Goal: Navigation & Orientation: Find specific page/section

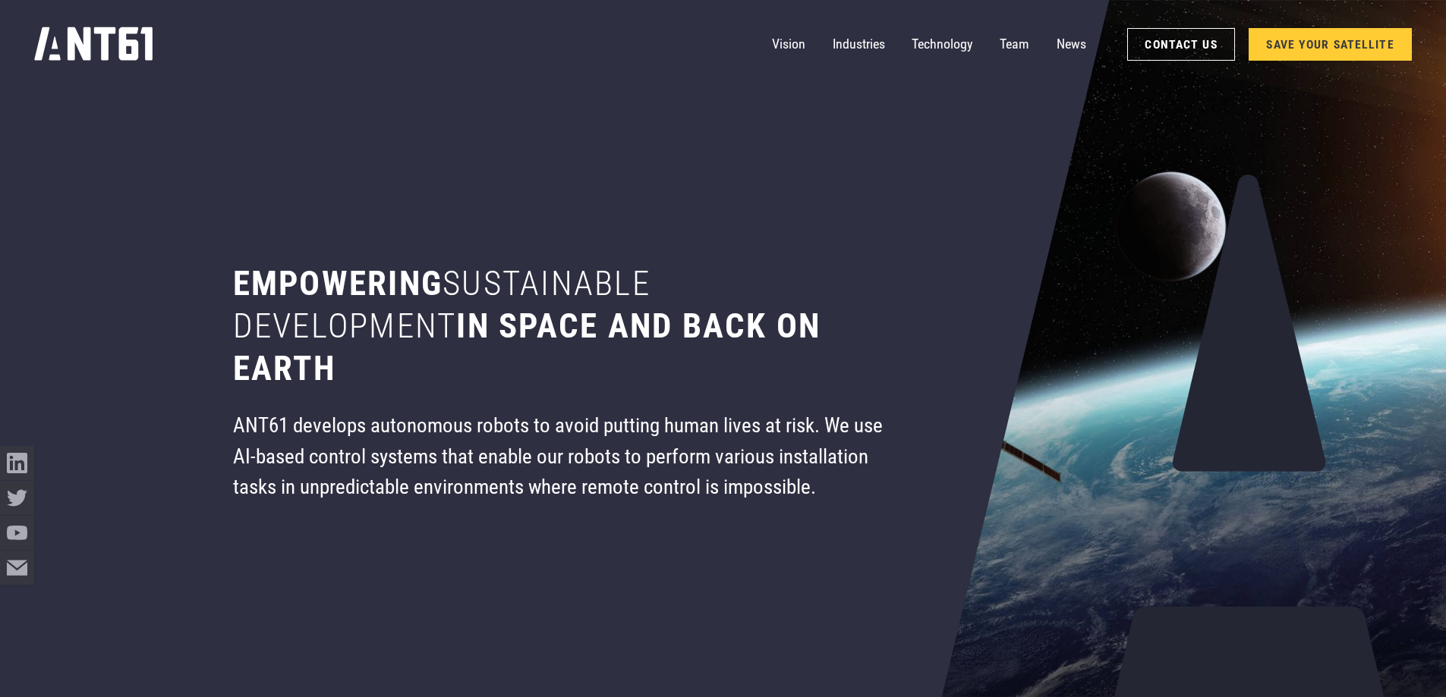
drag, startPoint x: 426, startPoint y: 312, endPoint x: 436, endPoint y: 376, distance: 65.1
click at [436, 376] on h1 "Empowering sustainable development in space and back on earth" at bounding box center [561, 326] width 656 height 127
click at [436, 374] on h1 "Empowering sustainable development in space and back on earth" at bounding box center [561, 326] width 656 height 127
drag, startPoint x: 353, startPoint y: 350, endPoint x: 324, endPoint y: 291, distance: 65.8
click at [324, 291] on h1 "Empowering sustainable development in space and back on earth" at bounding box center [561, 326] width 656 height 127
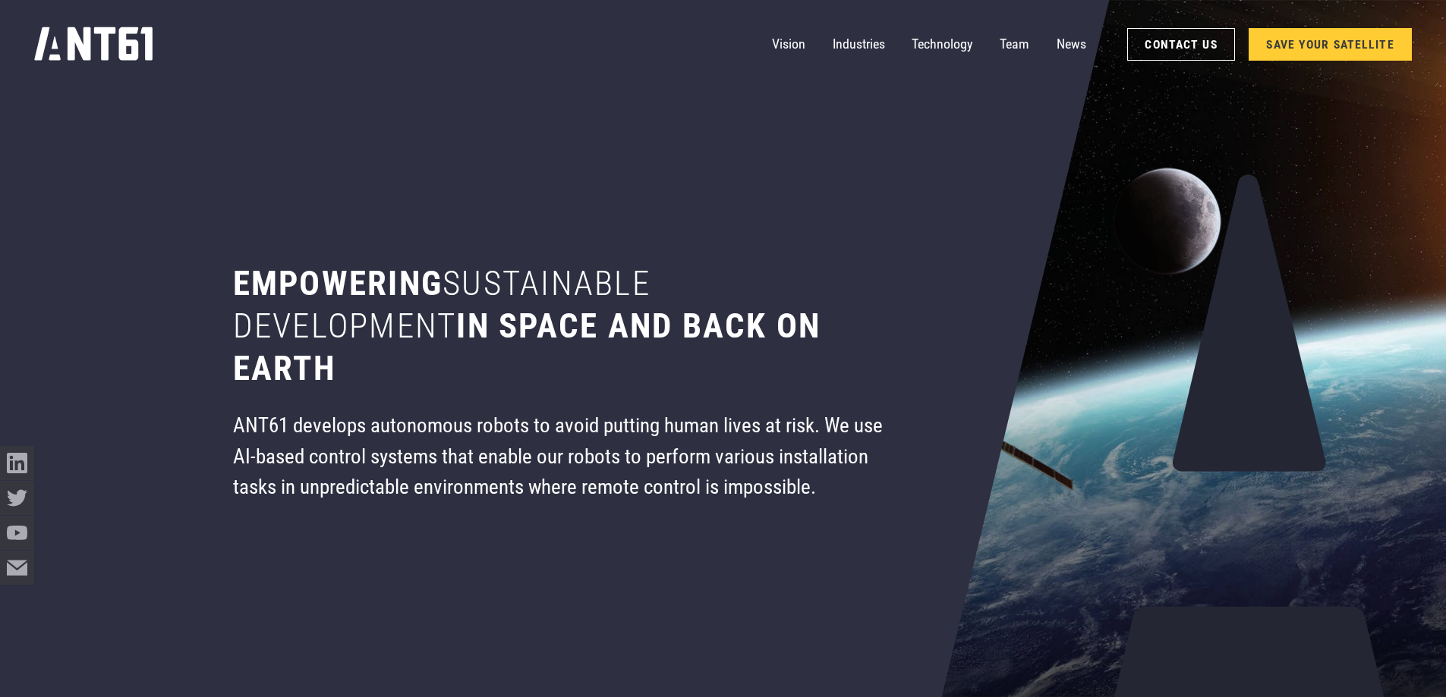
click at [324, 291] on h1 "Empowering sustainable development in space and back on earth" at bounding box center [561, 326] width 656 height 127
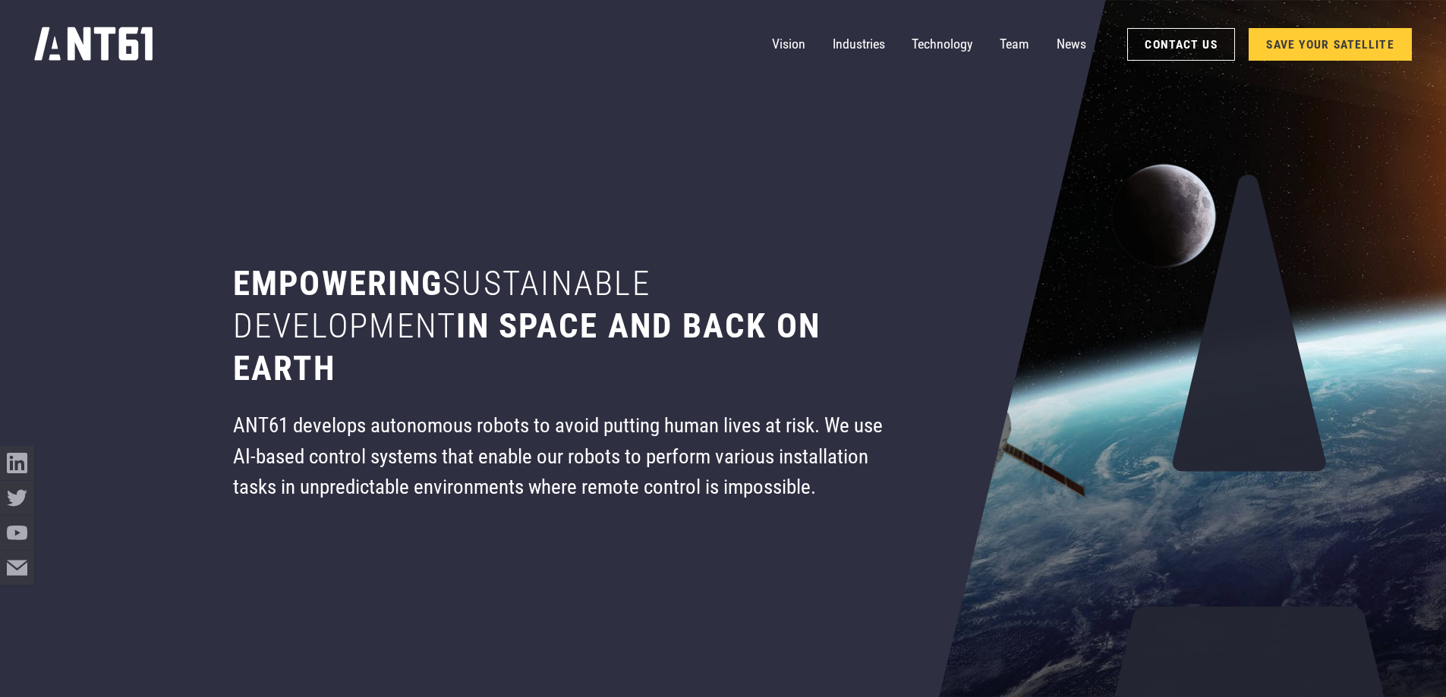
scroll to position [76, 0]
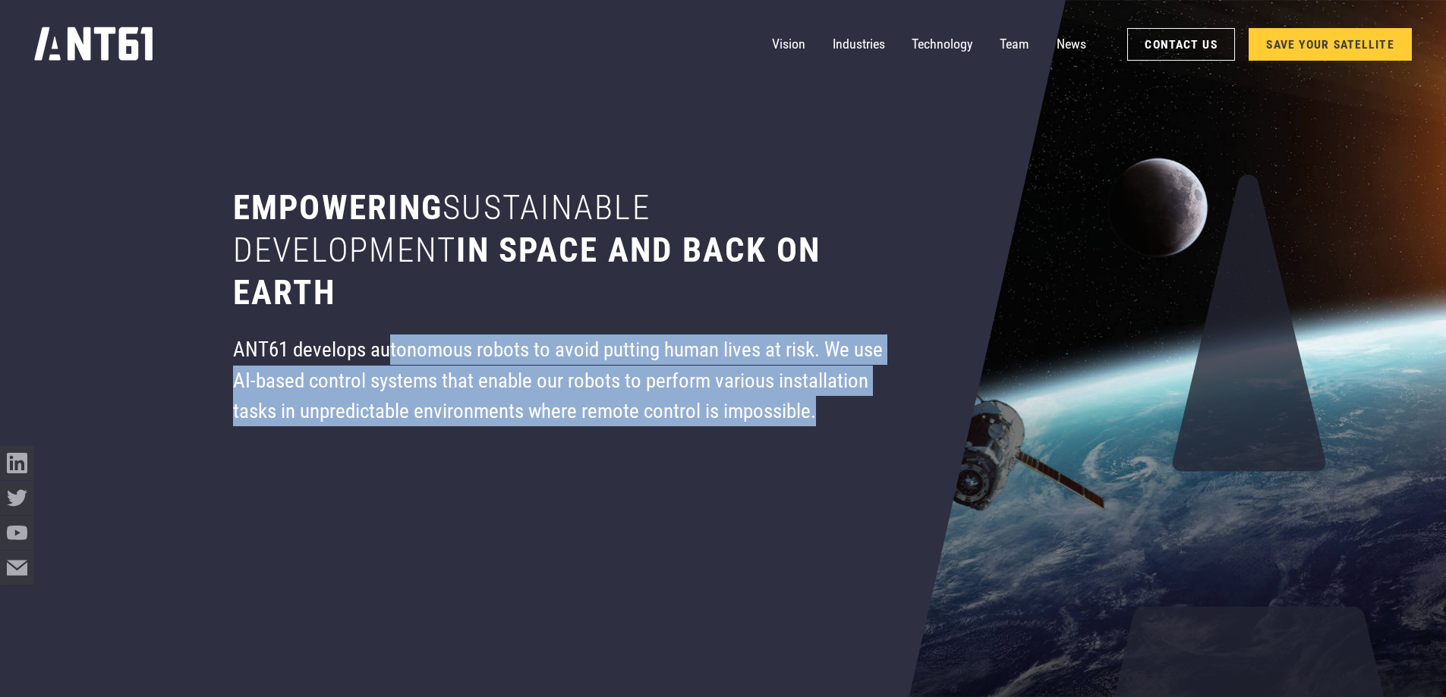
drag, startPoint x: 401, startPoint y: 339, endPoint x: 893, endPoint y: 415, distance: 498.3
click at [893, 415] on div "Empowering sustainable development in space and back on earth ANT61 develops au…" at bounding box center [561, 272] width 766 height 697
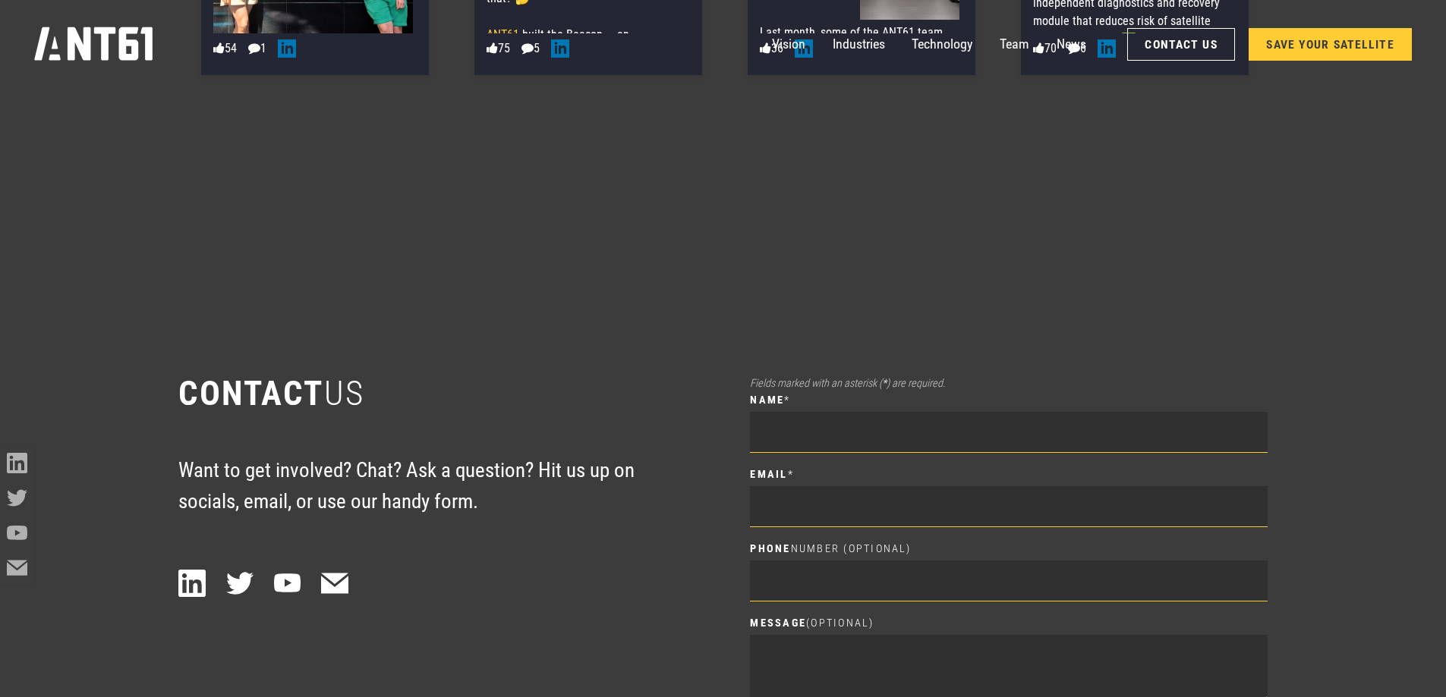
scroll to position [9746, 0]
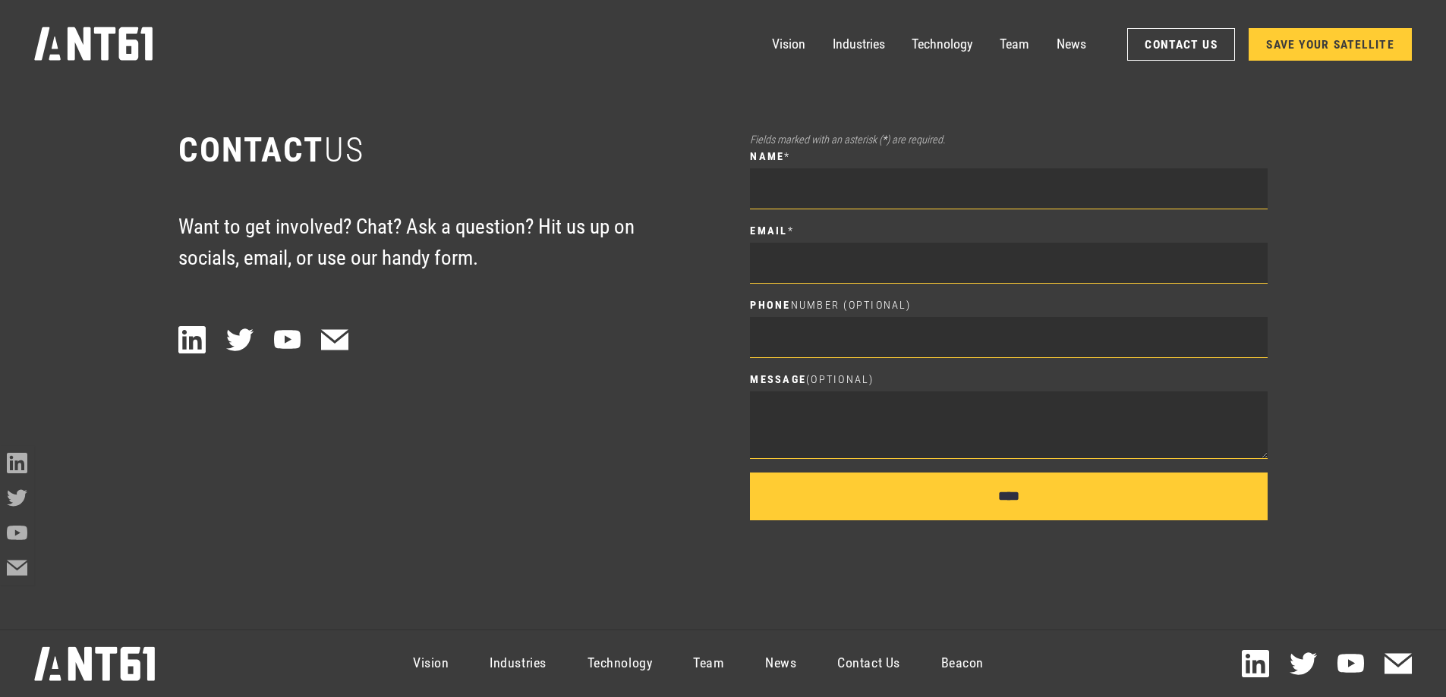
drag, startPoint x: 256, startPoint y: 52, endPoint x: 20, endPoint y: 55, distance: 236.0
click at [20, 55] on div "Vision Industries Industries Technology Team News Contact Us SAVE YOUR SATELLITE" at bounding box center [723, 44] width 1446 height 89
click at [863, 659] on link "Contact Us" at bounding box center [867, 664] width 103 height 61
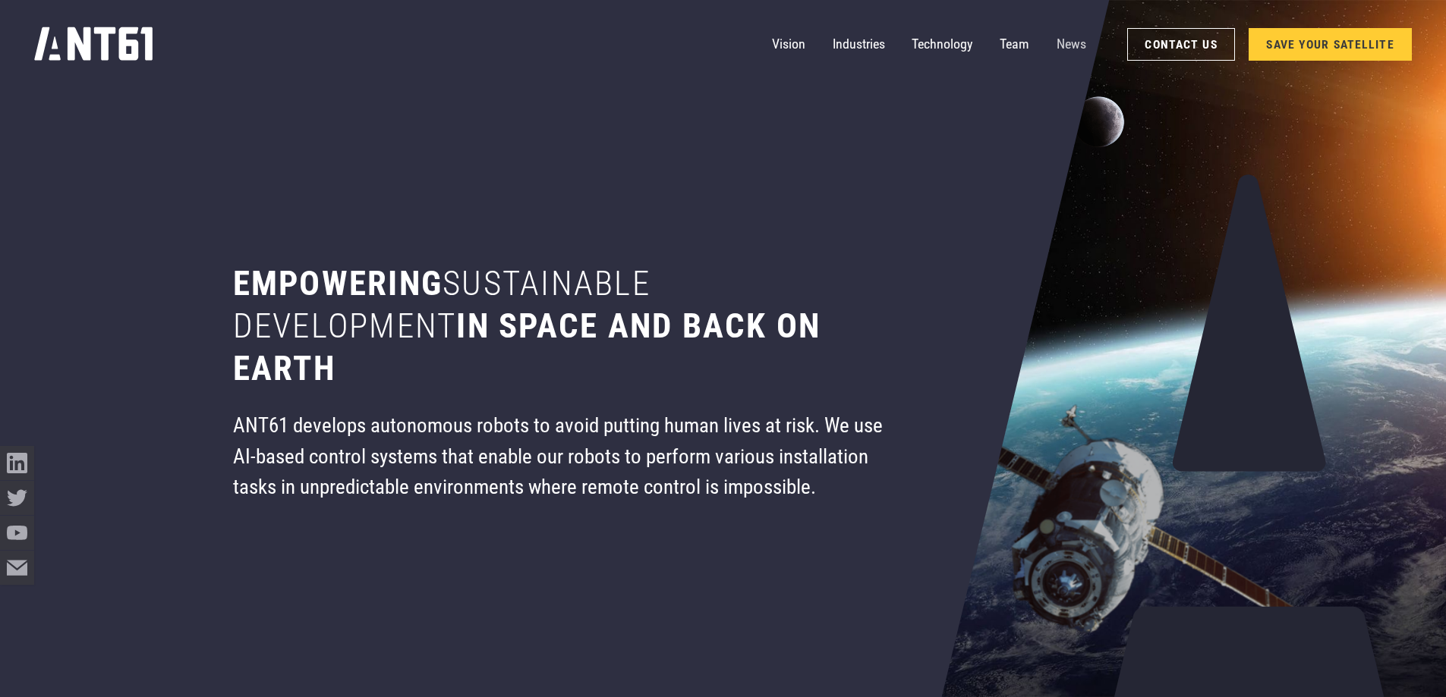
click at [1063, 46] on link "News" at bounding box center [1071, 44] width 30 height 34
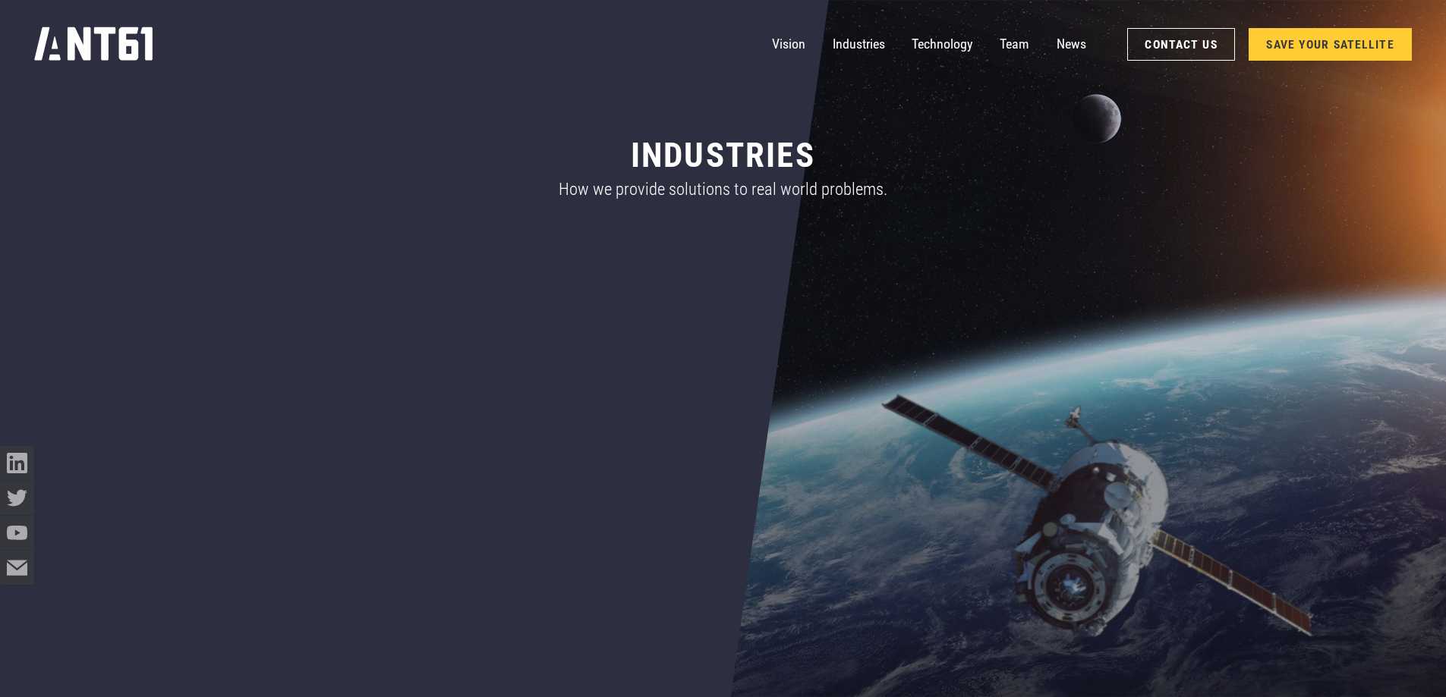
scroll to position [1052, 0]
